Goal: Information Seeking & Learning: Find specific fact

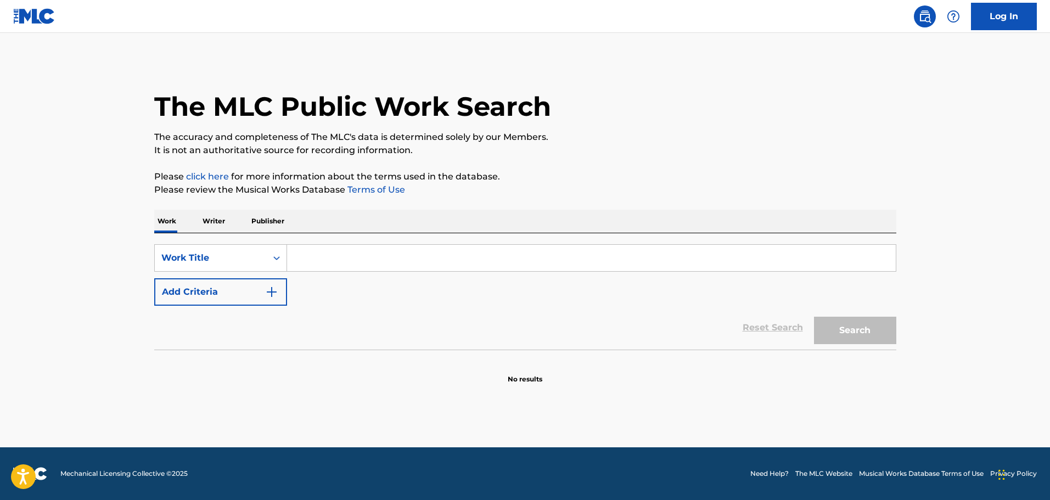
click at [351, 254] on input "Search Form" at bounding box center [591, 258] width 609 height 26
click at [333, 262] on input "Search Form" at bounding box center [591, 258] width 609 height 26
type input "s"
